Goal: Task Accomplishment & Management: Manage account settings

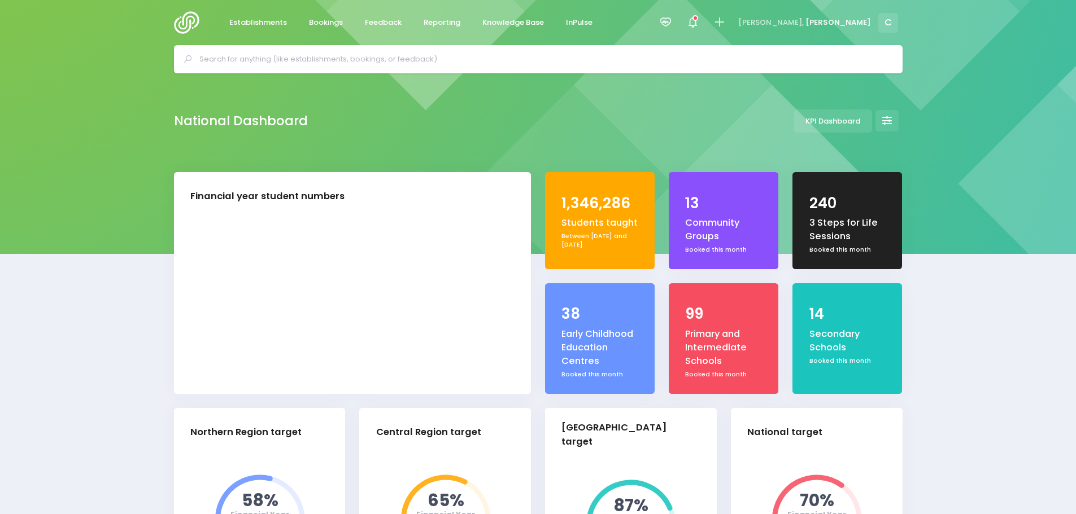
select select "5"
click at [175, 19] on img at bounding box center [190, 22] width 32 height 23
select select "5"
click at [326, 19] on span "Bookings" at bounding box center [326, 22] width 34 height 11
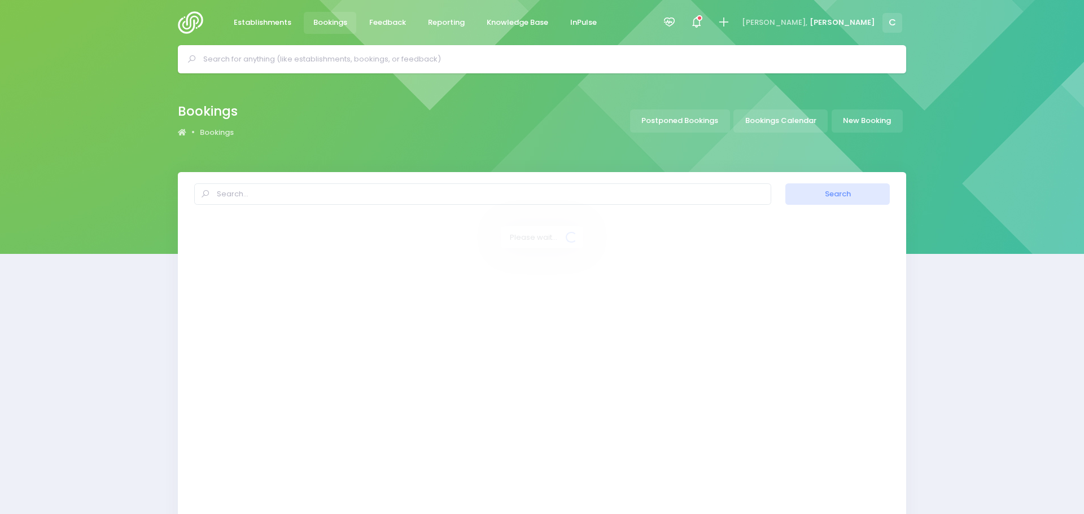
select select "20"
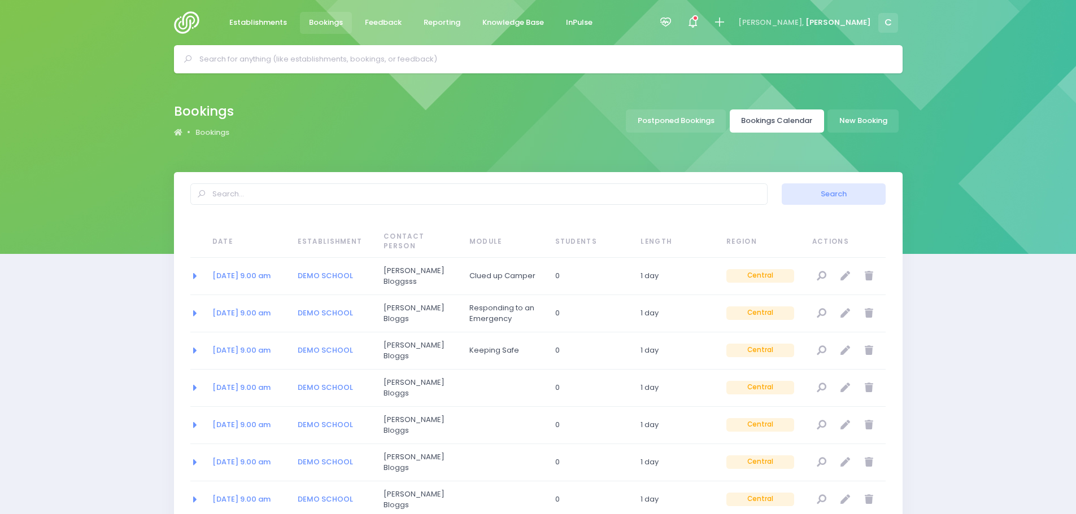
click at [779, 117] on link "Bookings Calendar" at bounding box center [777, 121] width 94 height 23
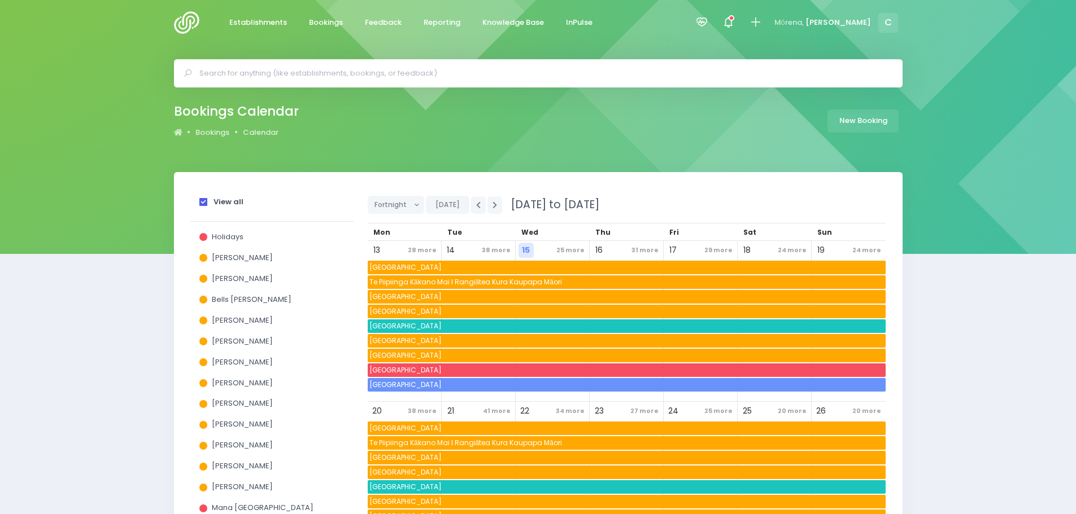
click at [204, 199] on span at bounding box center [203, 202] width 8 height 8
click at [0, 0] on input "View all" at bounding box center [0, 0] width 0 height 0
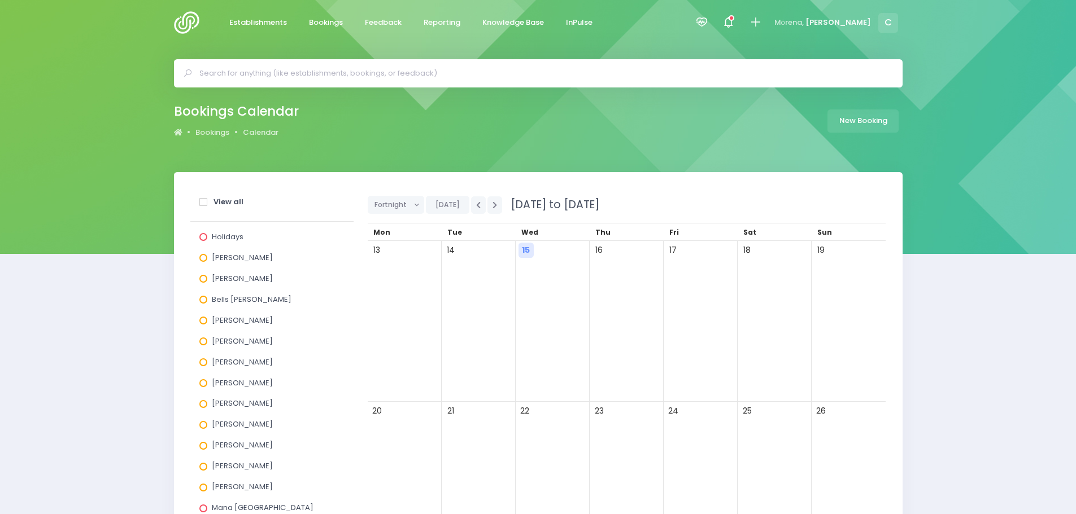
click at [205, 340] on span at bounding box center [203, 342] width 8 height 8
click at [0, 0] on input "Jel Pollock" at bounding box center [0, 0] width 0 height 0
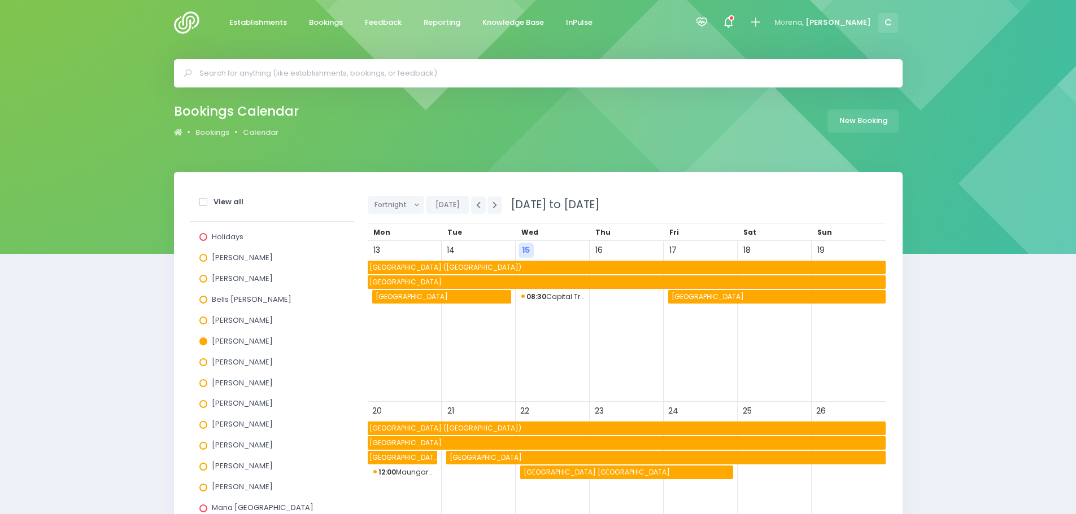
click at [565, 296] on span "08:30 Capital Training" at bounding box center [552, 297] width 63 height 14
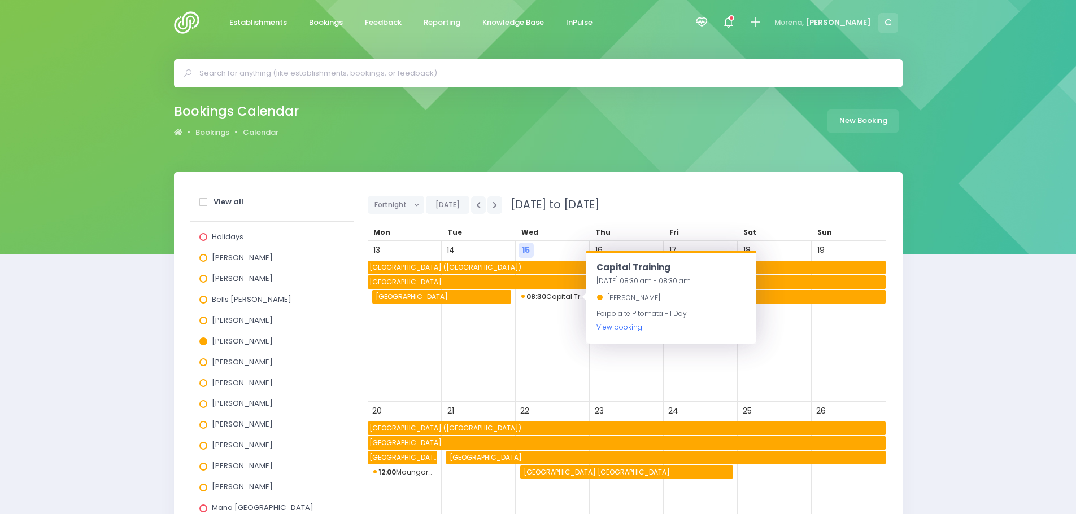
click at [627, 328] on link "View booking" at bounding box center [619, 327] width 46 height 10
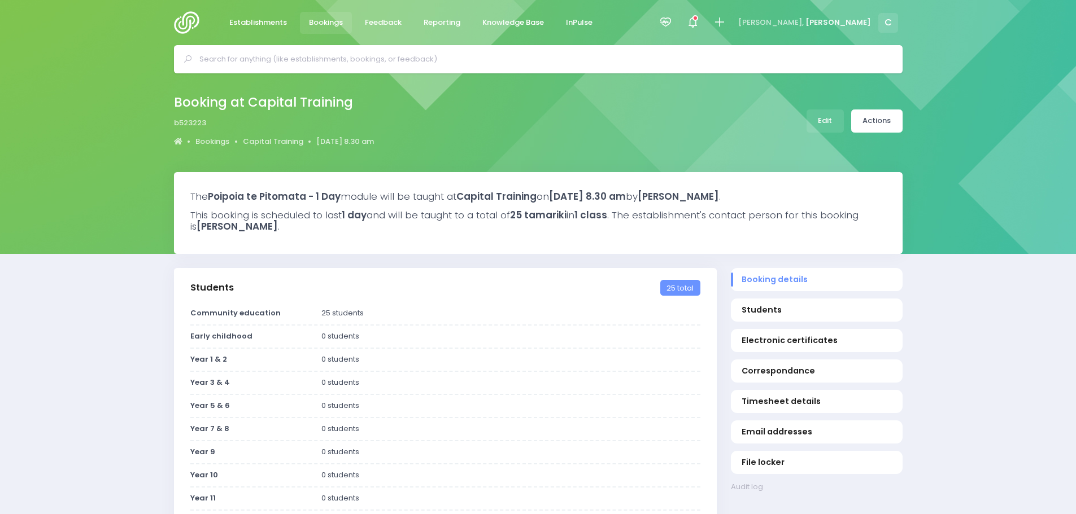
select select "5"
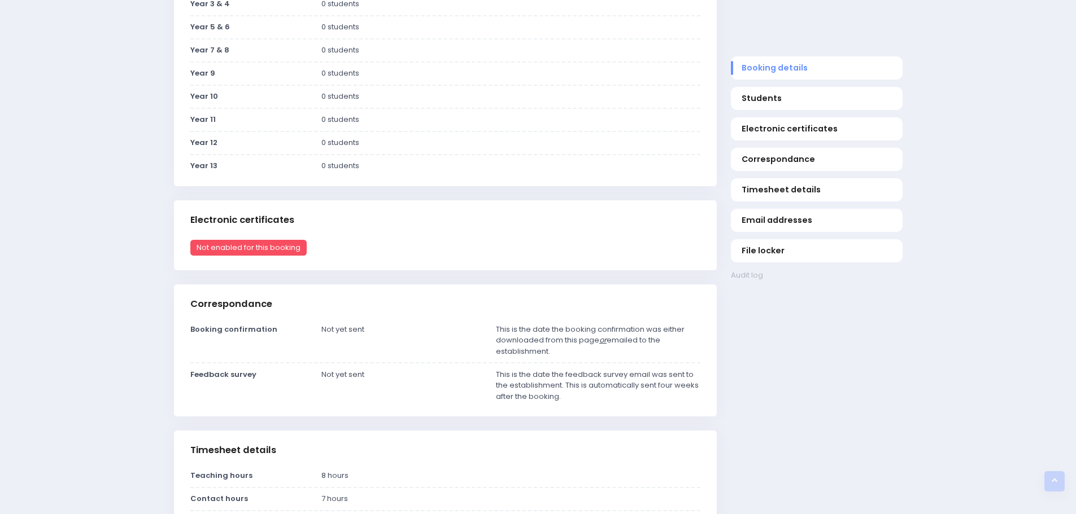
scroll to position [97, 0]
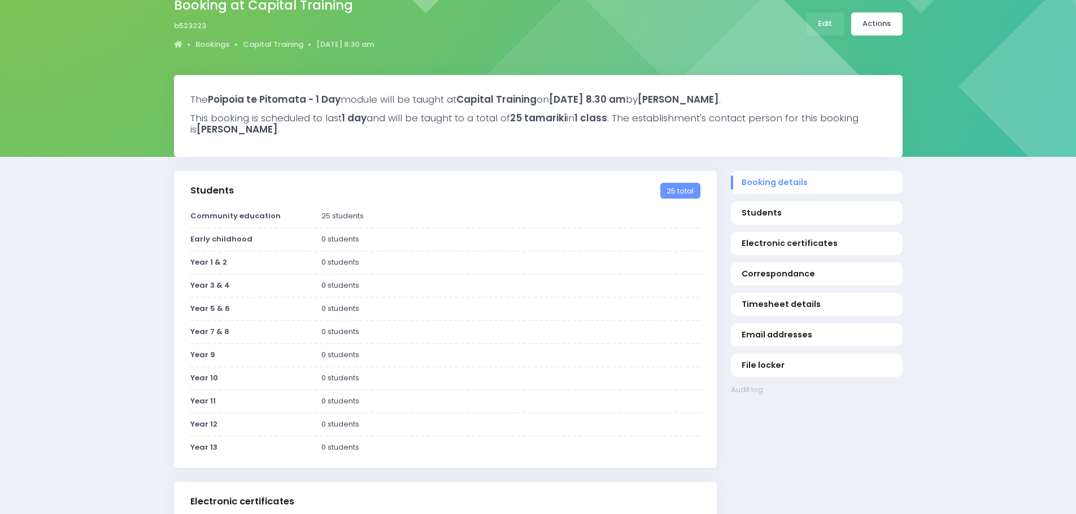
drag, startPoint x: 1016, startPoint y: 266, endPoint x: 1014, endPoint y: 260, distance: 5.9
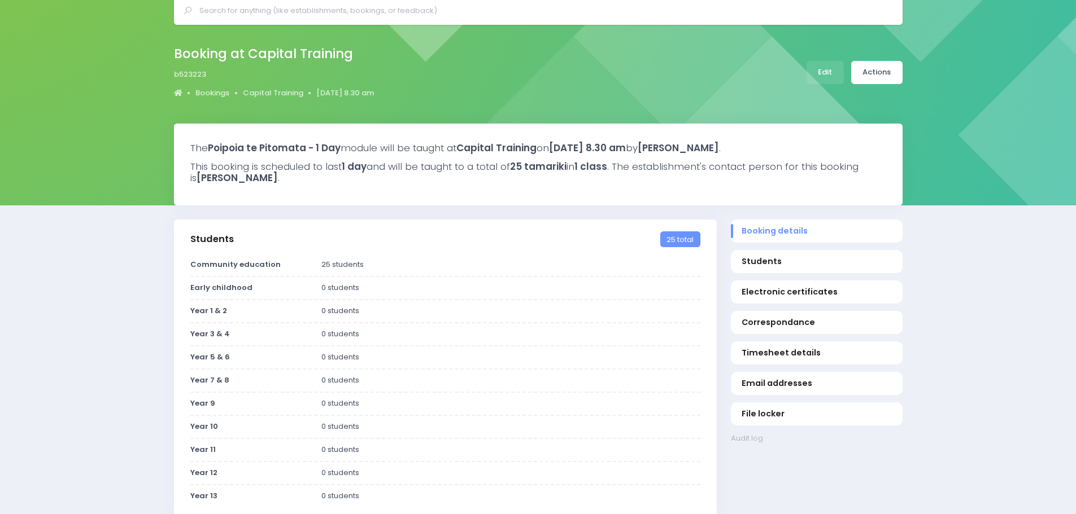
scroll to position [0, 0]
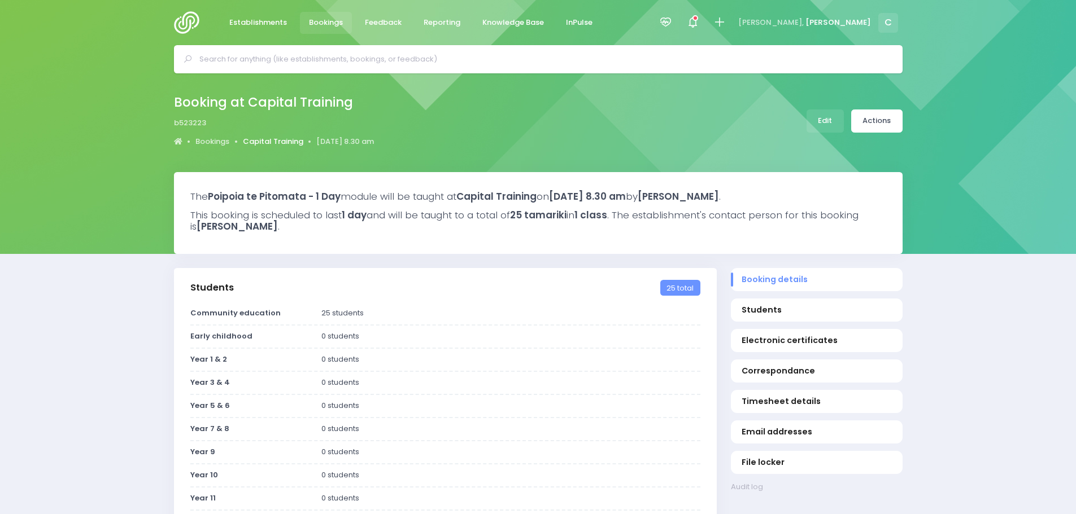
click at [268, 138] on link "Capital Training" at bounding box center [273, 141] width 60 height 11
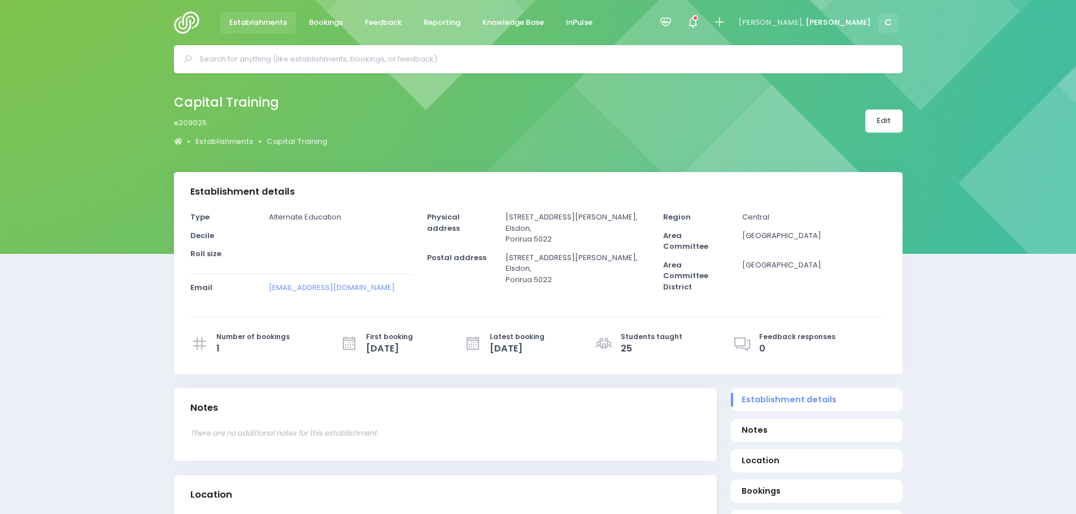
select select "5"
